Goal: Task Accomplishment & Management: Use online tool/utility

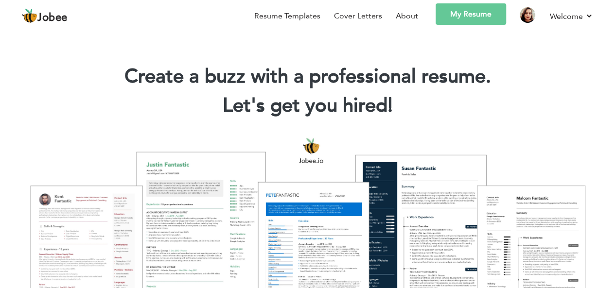
click at [477, 14] on link "My Resume" at bounding box center [470, 13] width 70 height 21
click at [286, 20] on link "Resume Templates" at bounding box center [287, 16] width 66 height 12
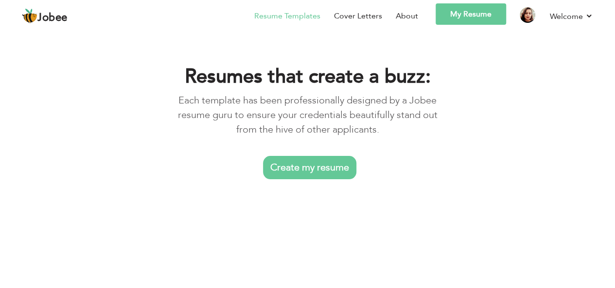
click at [309, 165] on link "Create my resume" at bounding box center [309, 167] width 93 height 23
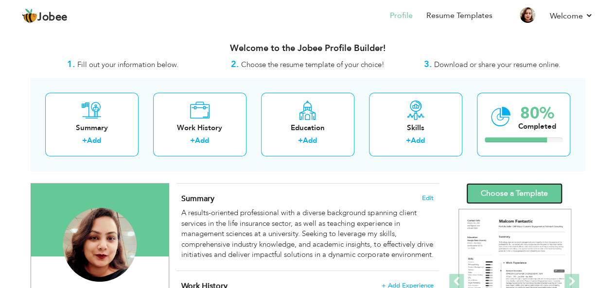
click at [498, 194] on link "Choose a Template" at bounding box center [514, 193] width 96 height 21
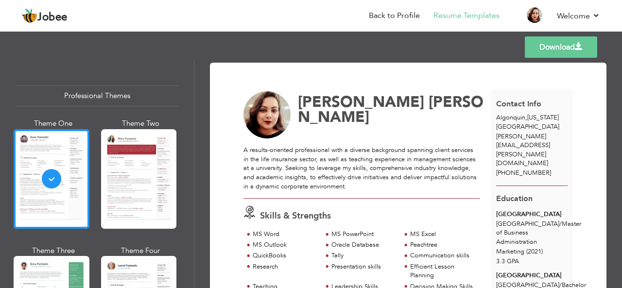
drag, startPoint x: 65, startPoint y: 173, endPoint x: 320, endPoint y: 114, distance: 261.5
click at [320, 114] on div "[PERSON_NAME] [PERSON_NAME]" at bounding box center [367, 115] width 258 height 48
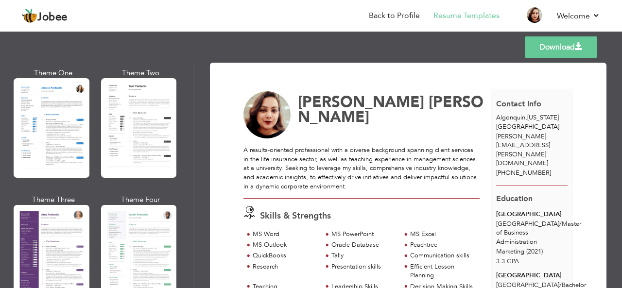
scroll to position [850, 0]
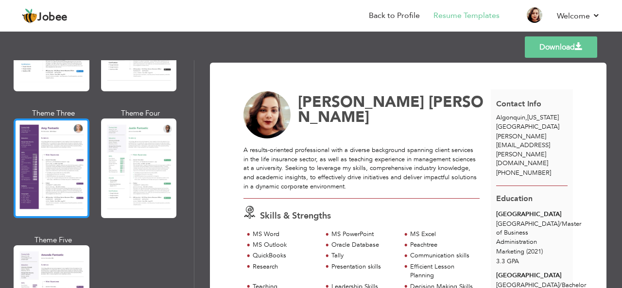
click at [63, 176] on div at bounding box center [52, 169] width 76 height 100
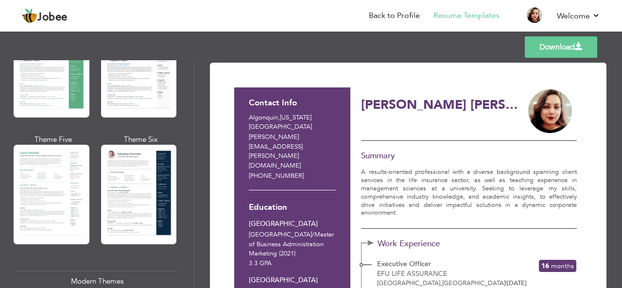
scroll to position [243, 0]
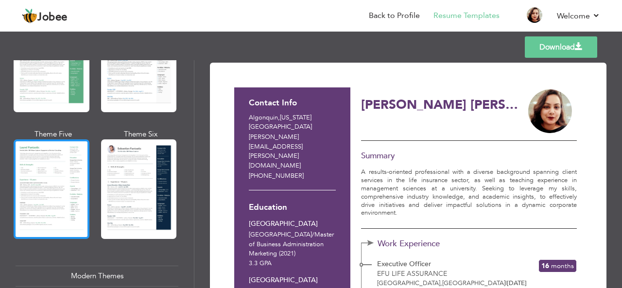
click at [36, 171] on div at bounding box center [52, 189] width 76 height 100
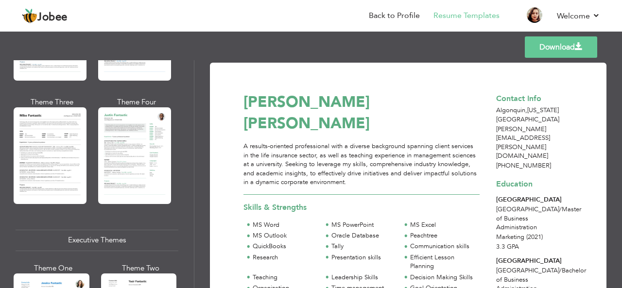
scroll to position [568, 0]
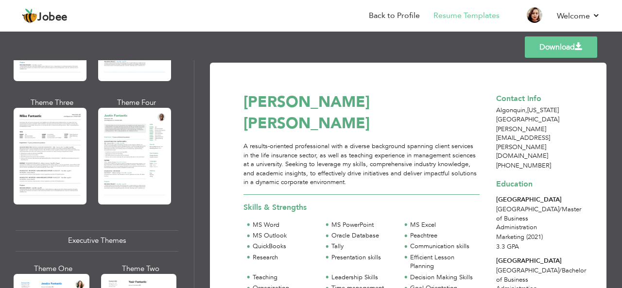
click at [36, 171] on div at bounding box center [50, 156] width 73 height 96
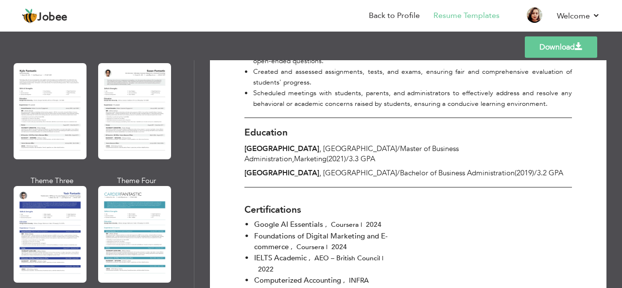
scroll to position [1751, 0]
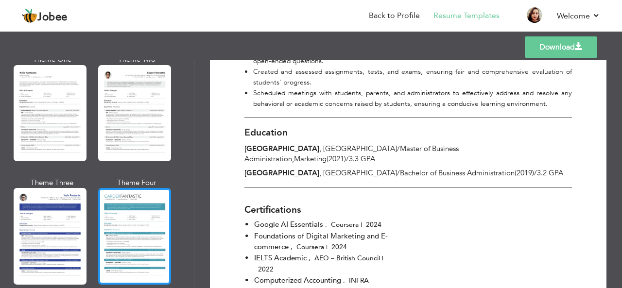
click at [152, 223] on div at bounding box center [134, 236] width 73 height 96
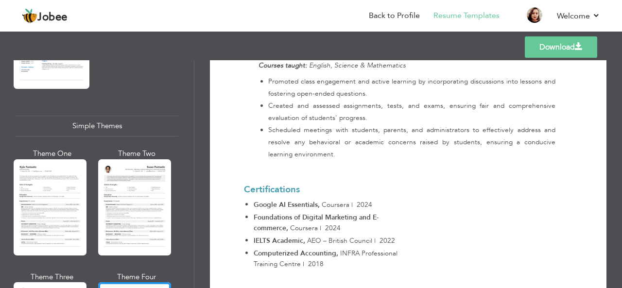
scroll to position [1657, 0]
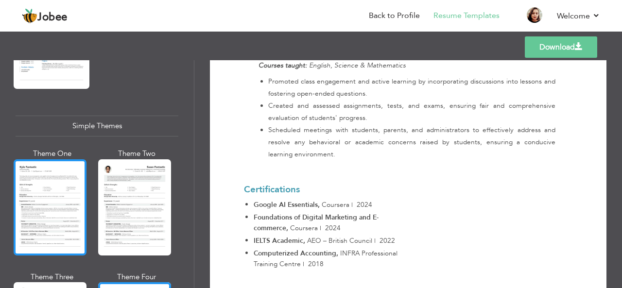
click at [55, 169] on div at bounding box center [50, 207] width 73 height 96
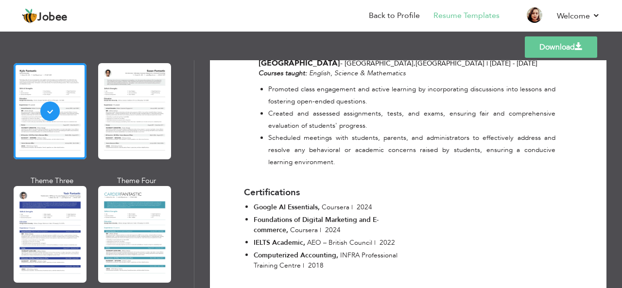
scroll to position [1100, 0]
